Goal: Task Accomplishment & Management: Complete application form

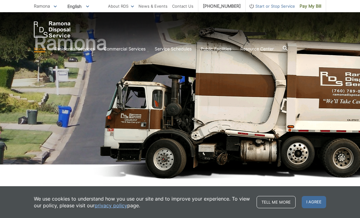
scroll to position [33, 0]
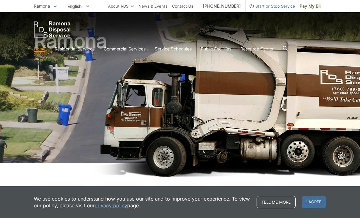
click at [318, 208] on span "I agree" at bounding box center [314, 202] width 24 height 12
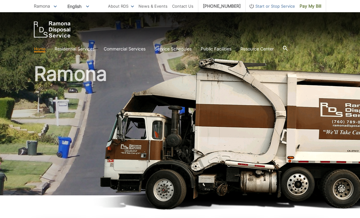
scroll to position [0, 0]
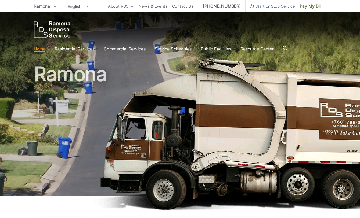
click at [181, 44] on section "Home Residential Services Curbside Pickup Recycling Organic Recycling Trash Hou…" at bounding box center [180, 49] width 293 height 12
click at [177, 47] on link "Service Schedules" at bounding box center [173, 49] width 37 height 7
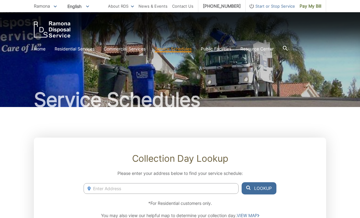
click at [41, 46] on link "Home" at bounding box center [40, 49] width 12 height 7
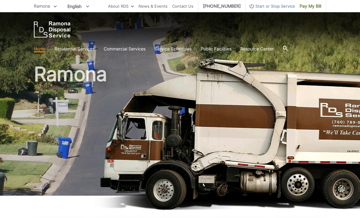
click at [288, 47] on icon at bounding box center [285, 48] width 5 height 5
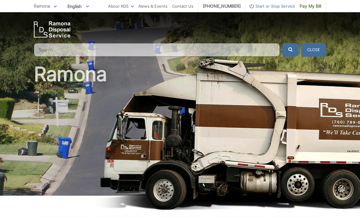
click at [208, 47] on input "Search" at bounding box center [157, 49] width 246 height 13
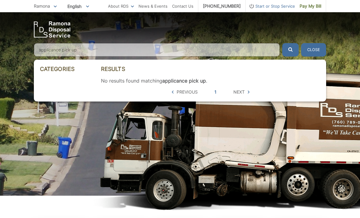
type input "applicance pick up"
click at [291, 49] on button "submit" at bounding box center [291, 49] width 16 height 13
click at [240, 92] on span "Next" at bounding box center [239, 92] width 11 height 7
click at [244, 93] on span "Next" at bounding box center [239, 92] width 11 height 7
click at [249, 92] on icon at bounding box center [249, 91] width 2 height 3
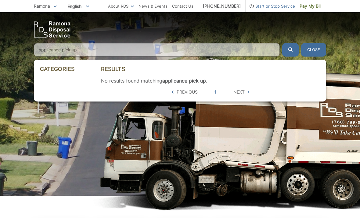
click at [318, 48] on button "Close" at bounding box center [313, 49] width 25 height 13
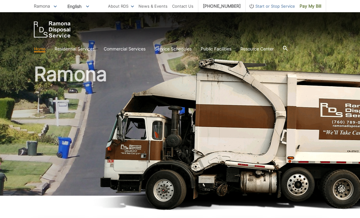
click at [78, 44] on section "Home Residential Services Curbside Pickup Recycling Organic Recycling Trash Hou…" at bounding box center [180, 49] width 293 height 12
click at [0, 0] on link "Recycling" at bounding box center [0, 0] width 0 height 0
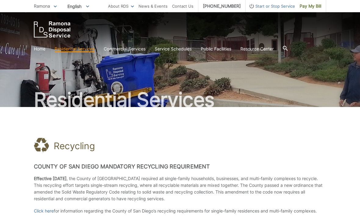
click at [0, 0] on link "Bulky Item Pickup" at bounding box center [0, 0] width 0 height 0
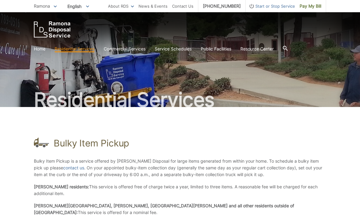
click at [42, 7] on span "Ramona" at bounding box center [42, 5] width 16 height 5
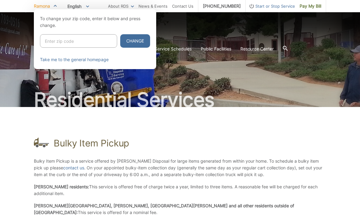
click at [177, 92] on div at bounding box center [180, 118] width 360 height 218
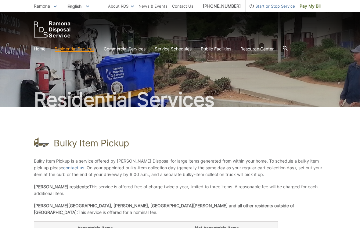
click at [288, 48] on icon at bounding box center [285, 48] width 5 height 5
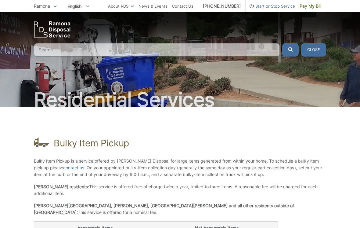
click at [225, 52] on input "Search" at bounding box center [157, 49] width 246 height 13
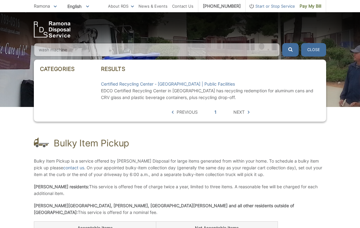
type input "wash machine"
click at [291, 49] on button "submit" at bounding box center [291, 49] width 16 height 13
click at [313, 48] on button "Close" at bounding box center [313, 49] width 25 height 13
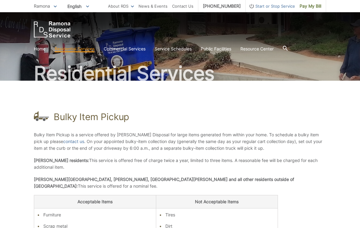
scroll to position [28, 0]
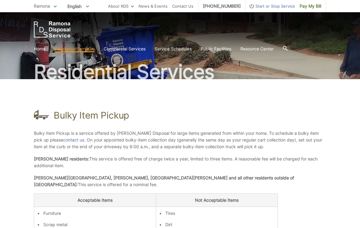
click at [63, 141] on link "contact us" at bounding box center [73, 140] width 21 height 7
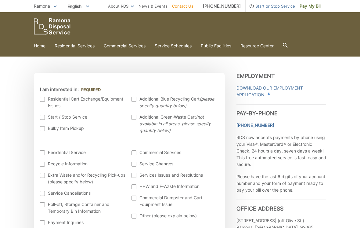
scroll to position [130, 0]
click at [41, 131] on div at bounding box center [42, 128] width 5 height 5
click at [0, 0] on input "Bulky Item Pickup" at bounding box center [0, 0] width 0 height 0
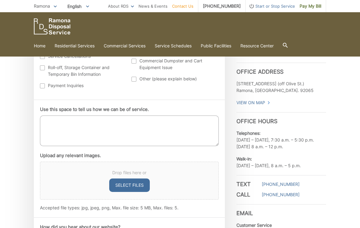
scroll to position [267, 0]
click at [132, 183] on button "Select files" at bounding box center [129, 184] width 41 height 13
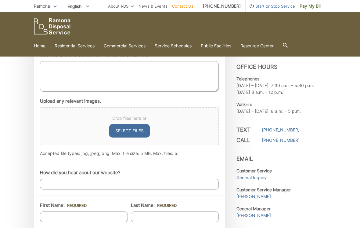
scroll to position [320, 0]
